Goal: Information Seeking & Learning: Learn about a topic

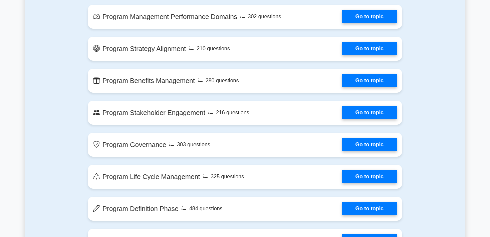
scroll to position [282, 0]
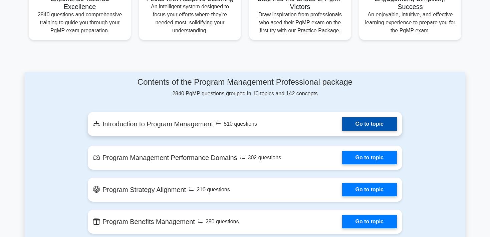
click at [347, 121] on link "Go to topic" at bounding box center [369, 123] width 55 height 13
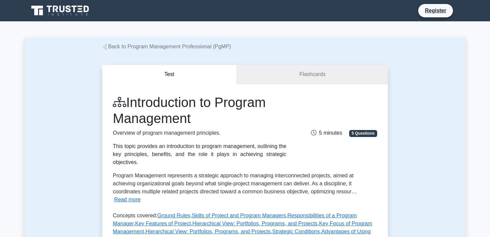
click at [271, 71] on link "Flashcards" at bounding box center [312, 74] width 151 height 19
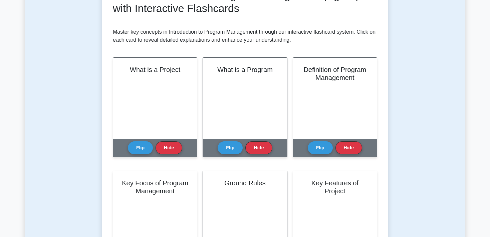
scroll to position [141, 0]
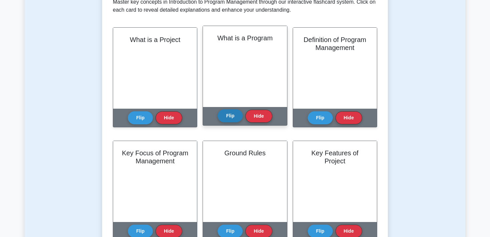
click at [238, 116] on button "Flip" at bounding box center [230, 115] width 25 height 13
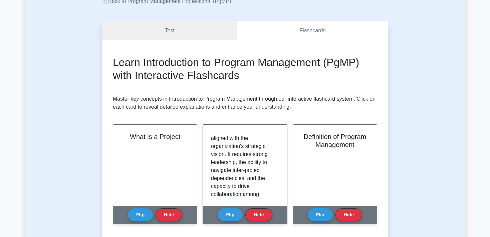
scroll to position [0, 0]
